Goal: Task Accomplishment & Management: Manage account settings

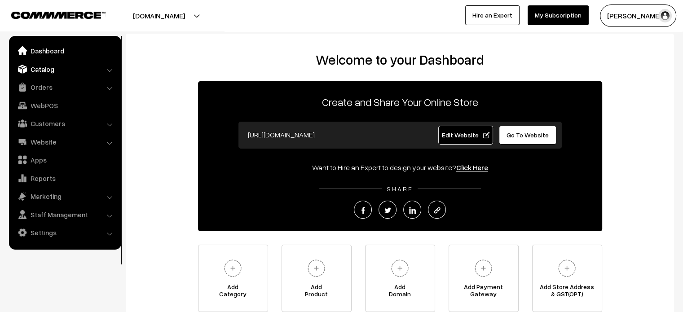
click at [50, 72] on link "Catalog" at bounding box center [64, 69] width 107 height 16
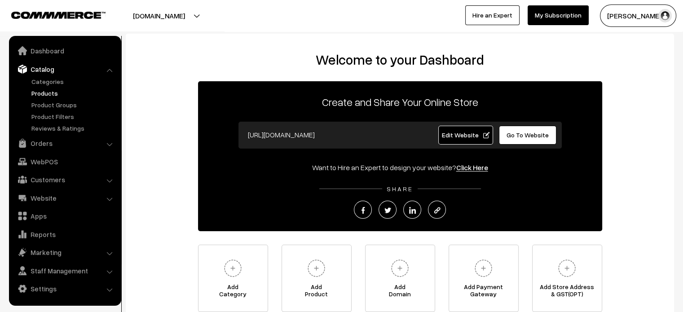
click at [63, 93] on link "Products" at bounding box center [73, 92] width 89 height 9
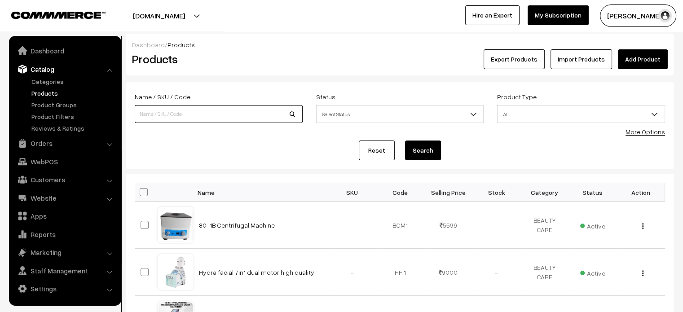
paste input "Dr. Pen Ultima A6 Microneedle Derma Pen Electric Wireless Professional"
click at [196, 118] on input at bounding box center [219, 114] width 168 height 18
type input "Dr. Pen Ultima A6 Microneedle Derma Pen Electric Wireless Professional"
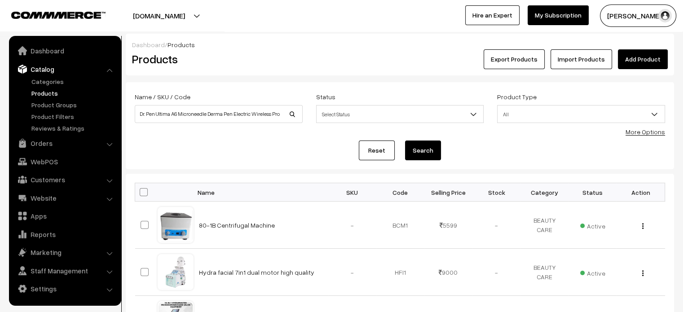
click at [423, 142] on button "Search" at bounding box center [423, 151] width 36 height 20
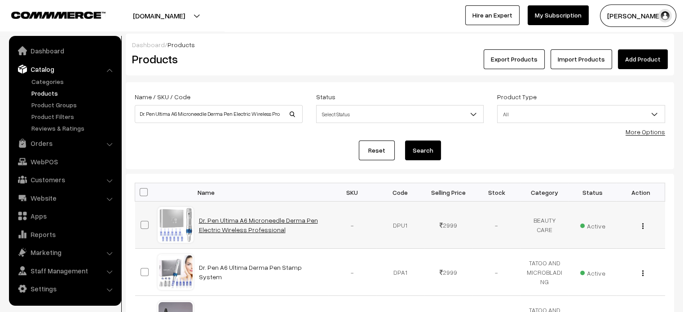
click at [260, 220] on link "Dr. Pen Ultima A6 Microneedle Derma Pen Electric Wireless Professional" at bounding box center [258, 224] width 119 height 17
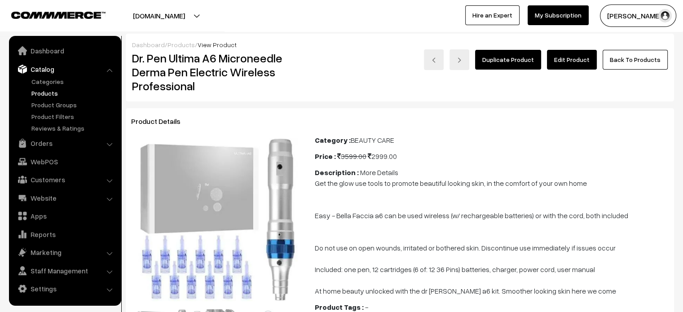
click at [575, 57] on link "Edit Product" at bounding box center [572, 60] width 50 height 20
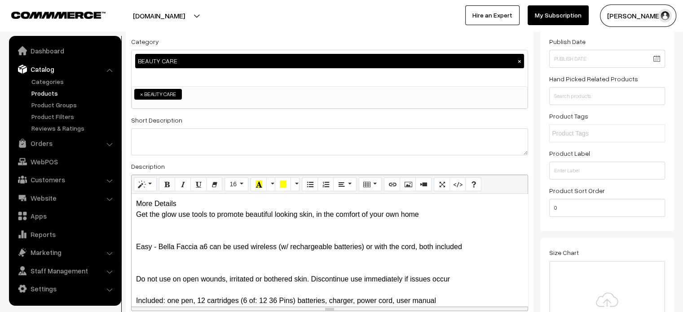
scroll to position [93, 0]
drag, startPoint x: 181, startPoint y: 202, endPoint x: 127, endPoint y: 204, distance: 54.4
click at [127, 204] on div "Name * Dr. Pen Ultima A6 Microneedle Derma Pen Electric Wireless Professional C…" at bounding box center [330, 158] width 408 height 336
click at [199, 207] on div "More Details Get the glow use tools to promote beautiful looking skin, in the c…" at bounding box center [330, 250] width 396 height 112
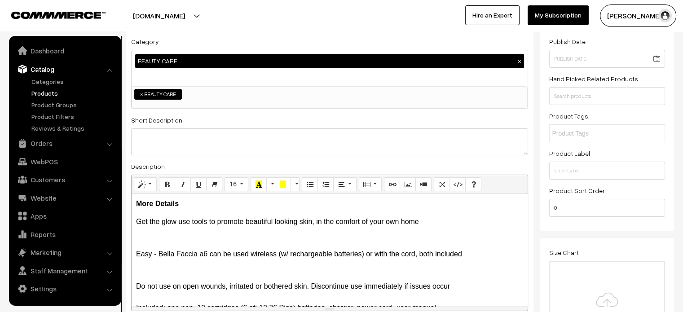
click at [135, 229] on div "More Details Get the glow use tools to promote beautiful looking skin, in the c…" at bounding box center [330, 250] width 396 height 112
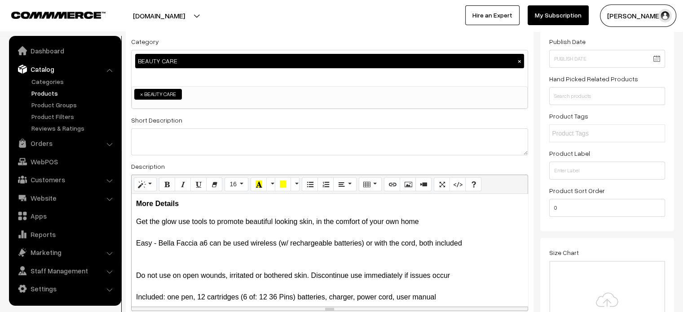
click at [140, 253] on p "Get the glow use tools to promote beautiful looking skin, in the comfort of you…" at bounding box center [329, 270] width 387 height 108
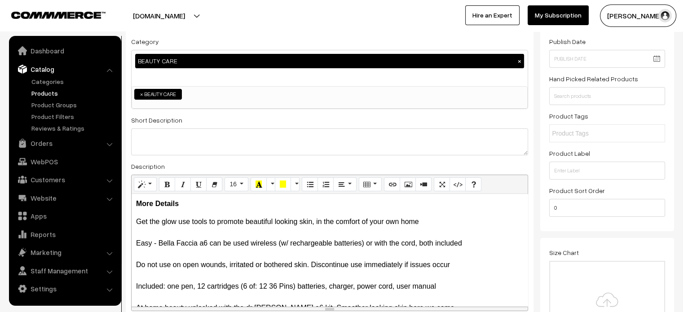
scroll to position [18, 0]
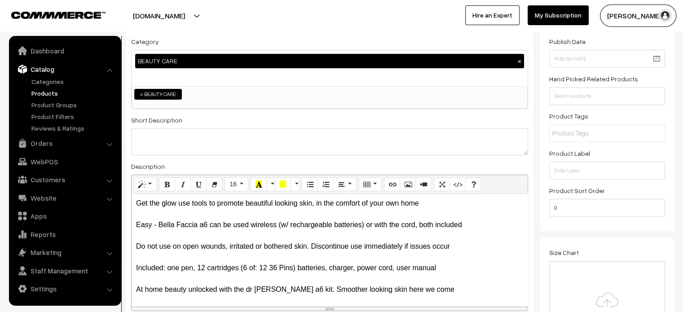
click at [137, 256] on p "Get the glow use tools to promote beautiful looking skin, in the comfort of you…" at bounding box center [329, 246] width 387 height 97
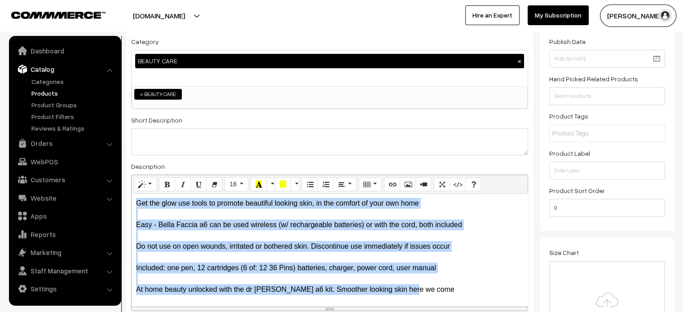
drag, startPoint x: 136, startPoint y: 219, endPoint x: 433, endPoint y: 289, distance: 305.0
click at [433, 289] on p "Get the glow use tools to promote beautiful looking skin, in the comfort of you…" at bounding box center [329, 246] width 387 height 97
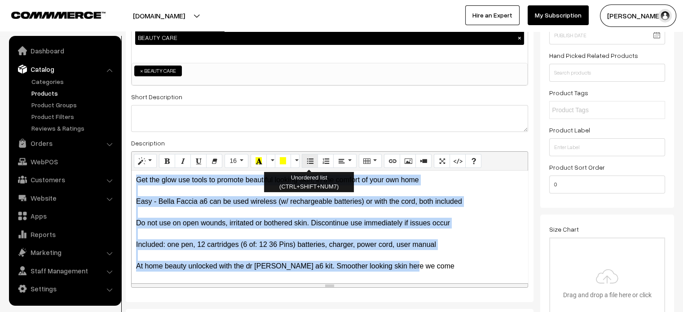
click at [307, 161] on icon "Unordered list (CTRL+SHIFT+NUM7)" at bounding box center [310, 160] width 6 height 7
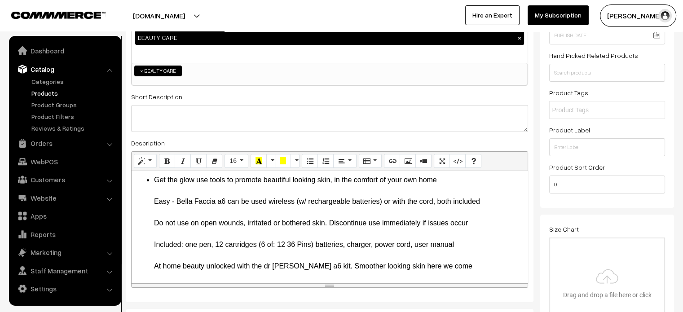
scroll to position [0, 0]
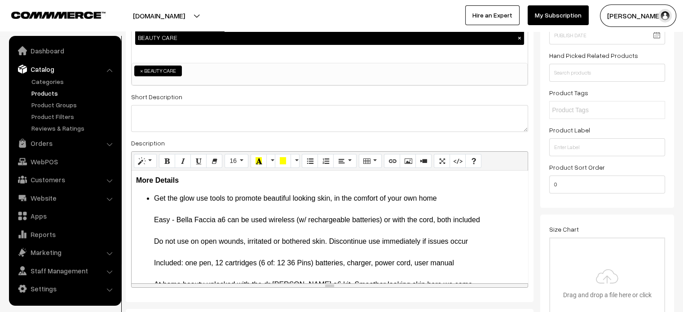
click at [483, 196] on li "Get the glow use tools to promote beautiful looking skin, in the comfort of you…" at bounding box center [338, 241] width 369 height 97
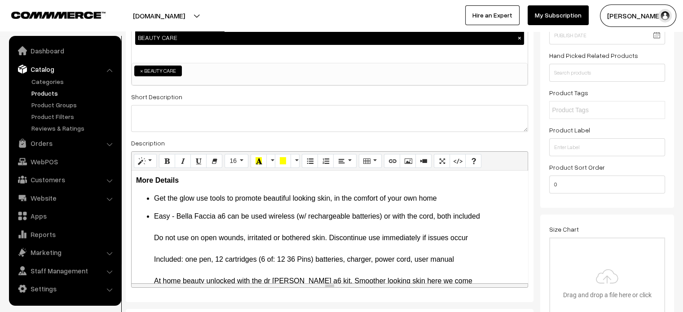
click at [483, 216] on li "Easy - Bella Faccia a6 can be used wireless (w/ rechargeable batteries) or with…" at bounding box center [338, 248] width 369 height 75
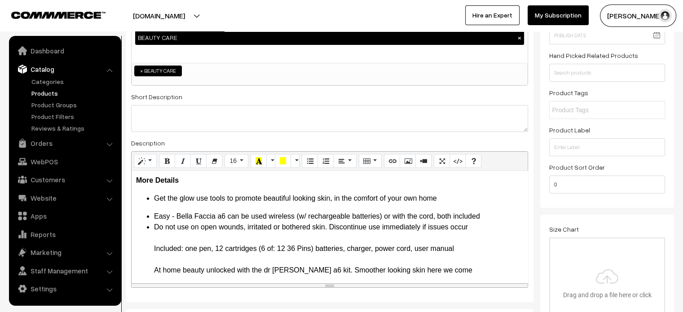
click at [492, 217] on li "Easy - Bella Faccia a6 can be used wireless (w/ rechargeable batteries) or with…" at bounding box center [338, 216] width 369 height 11
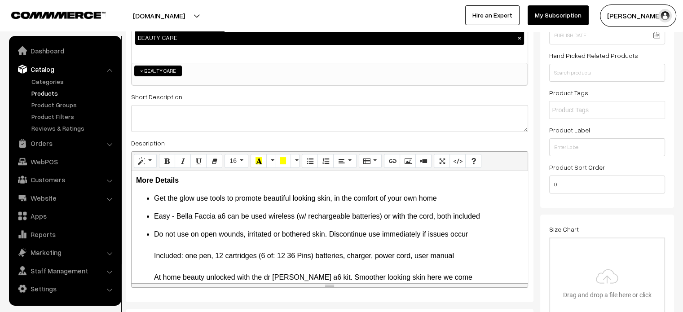
scroll to position [11, 0]
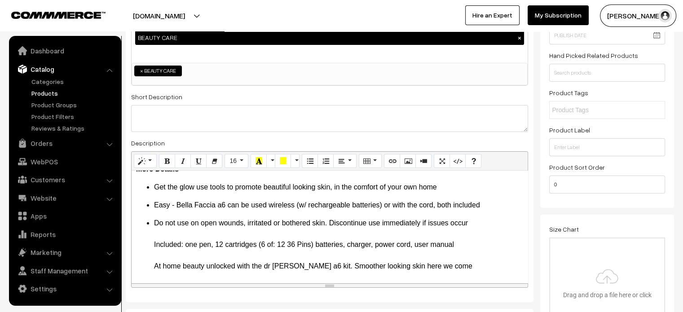
click at [483, 222] on li "Do not use on open wounds, irritated or bothered skin. Discontinue use immediat…" at bounding box center [338, 245] width 369 height 54
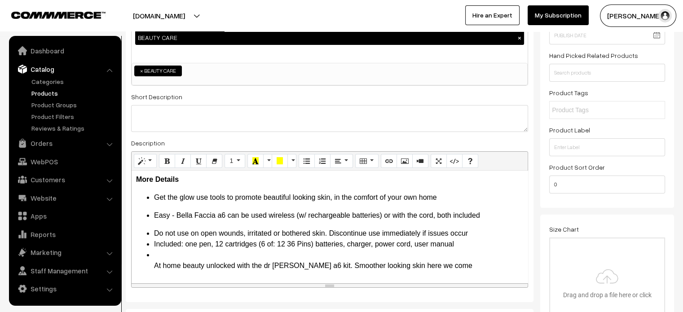
scroll to position [0, 0]
click at [484, 231] on li "Do not use on open wounds, irritated or bothered skin. Discontinue use immediat…" at bounding box center [338, 234] width 369 height 11
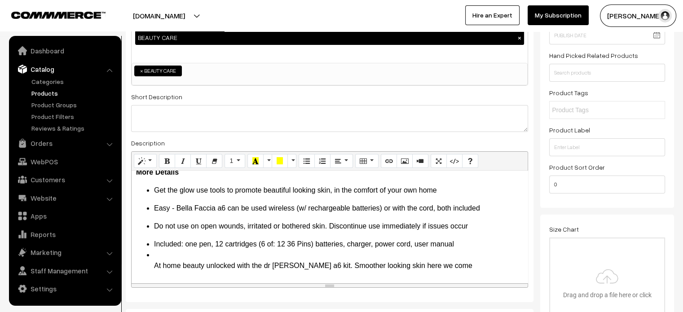
scroll to position [8, 0]
click at [467, 243] on li "Included: one pen, 12 cartridges (6 of: 12 36 Pins) batteries, charger, power c…" at bounding box center [338, 244] width 369 height 11
click at [234, 250] on li "Included: one pen, 12 cartridges (6 of: 12 36 Pins) batteries, charger, power c…" at bounding box center [338, 244] width 369 height 11
click at [168, 255] on li "At home beauty unlocked with the dr pen a6 kit. Smoother looking skin here we c…" at bounding box center [338, 261] width 369 height 22
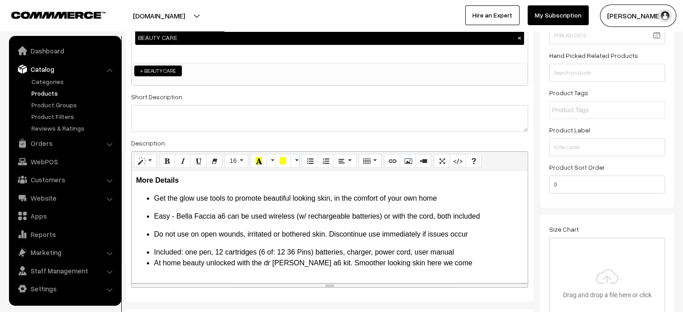
click at [458, 252] on li "Included: one pen, 12 cartridges (6 of: 12 36 Pins) batteries, charger, power c…" at bounding box center [338, 252] width 369 height 11
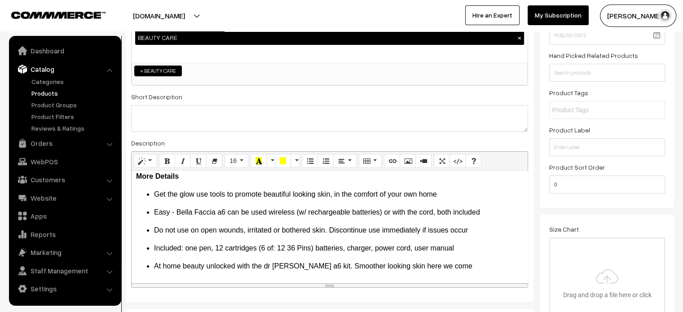
scroll to position [4, 0]
click at [208, 215] on li "Easy - Bella Faccia a6 can be used wireless (w/ rechargeable batteries) or with…" at bounding box center [338, 212] width 369 height 11
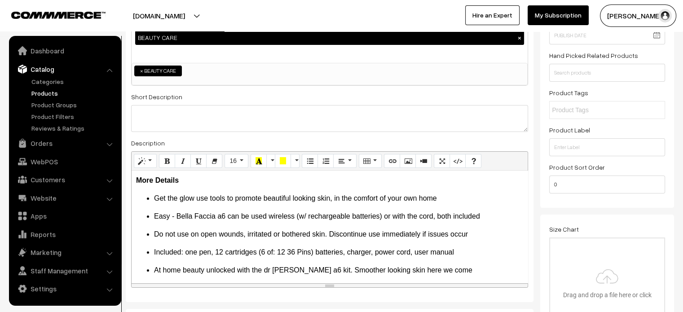
scroll to position [0, 0]
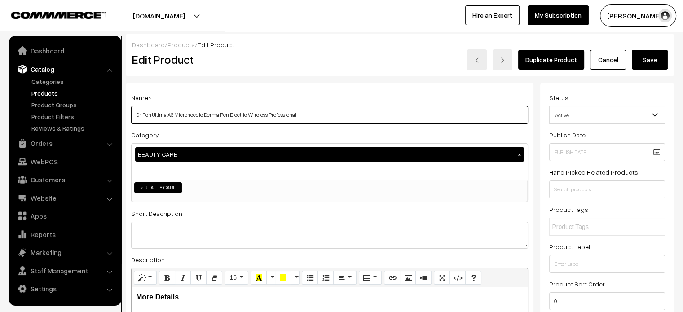
click at [260, 115] on input "Dr. Pen Ultima A6 Microneedle Derma Pen Electric Wireless Professional" at bounding box center [329, 115] width 397 height 18
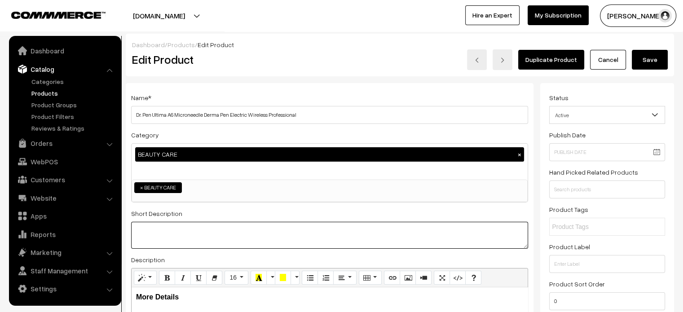
click at [254, 228] on textarea at bounding box center [329, 235] width 397 height 27
paste textarea "ULTIMA A6 The Bella Faccia A6 Ultima Kit will help with the appearance of skin,…"
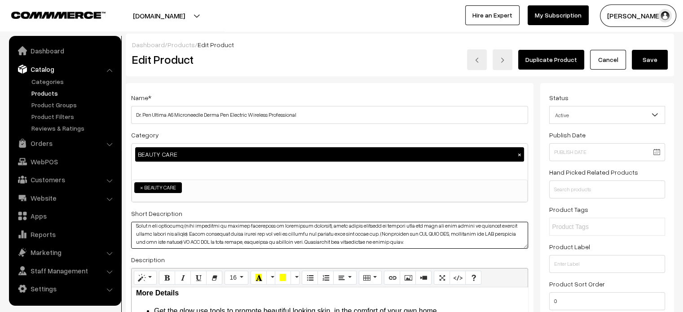
type textarea "ULTIMA A6 The Bella Faccia A6 Ultima Kit will help with the appearance of skin,…"
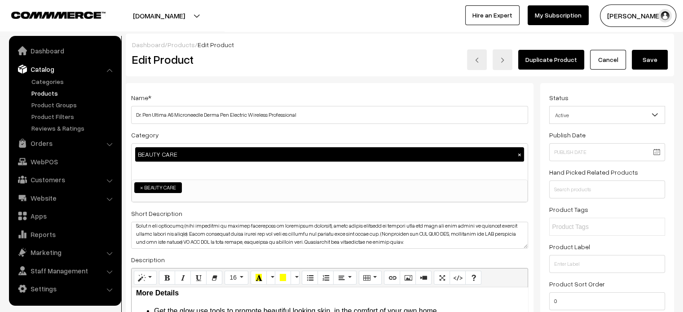
click at [654, 60] on button "Save" at bounding box center [650, 60] width 36 height 20
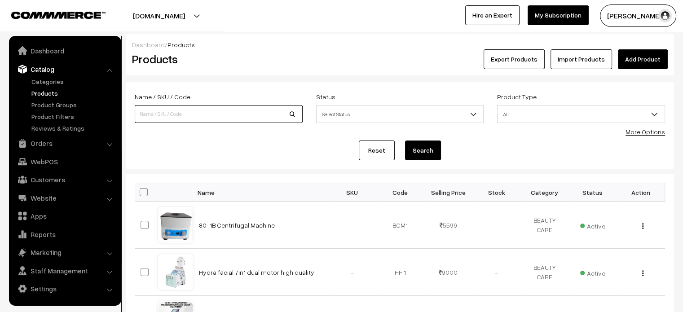
paste input "7 Color LED Light Face Mask Portable Photon PDT Therapy Facial Mask Care Beauty…"
click at [243, 114] on input "7 Color LED Light Face Mask Portable Photon PDT Therapy Facial Mask Care Beauty…" at bounding box center [219, 114] width 168 height 18
type input "7 Color LED Light Face Mask Portable Photon PDT Therapy Facial Mask Care Beauty…"
click at [405, 141] on button "Search" at bounding box center [423, 151] width 36 height 20
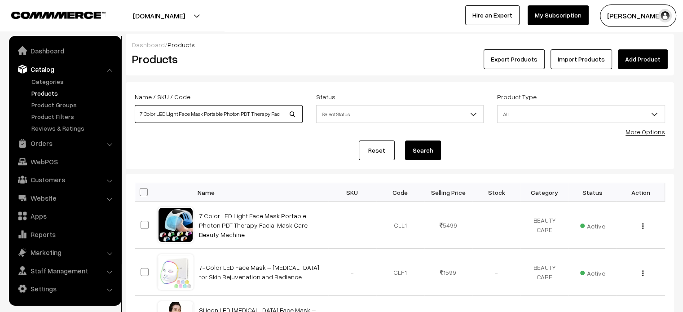
click at [262, 114] on input "7 Color LED Light Face Mask Portable Photon PDT Therapy Facial Mask Care Beauty…" at bounding box center [219, 114] width 168 height 18
